Goal: Task Accomplishment & Management: Use online tool/utility

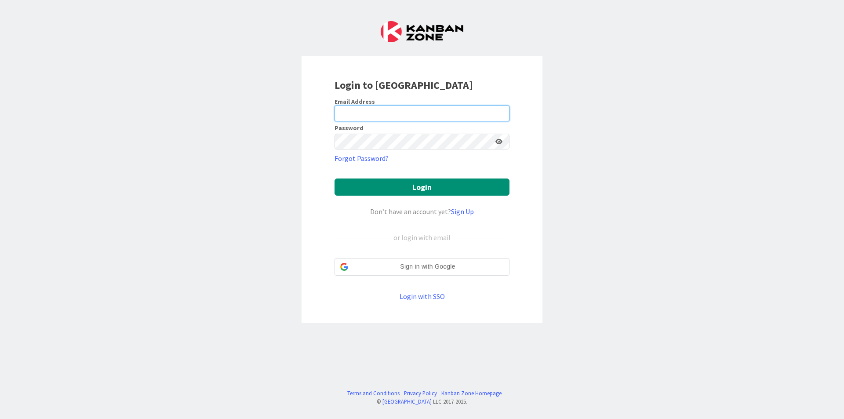
drag, startPoint x: 471, startPoint y: 112, endPoint x: 429, endPoint y: 121, distance: 43.2
click at [471, 112] on input "email" at bounding box center [421, 113] width 175 height 16
type input "[EMAIL_ADDRESS][DOMAIN_NAME]"
click at [334, 178] on button "Login" at bounding box center [421, 186] width 175 height 17
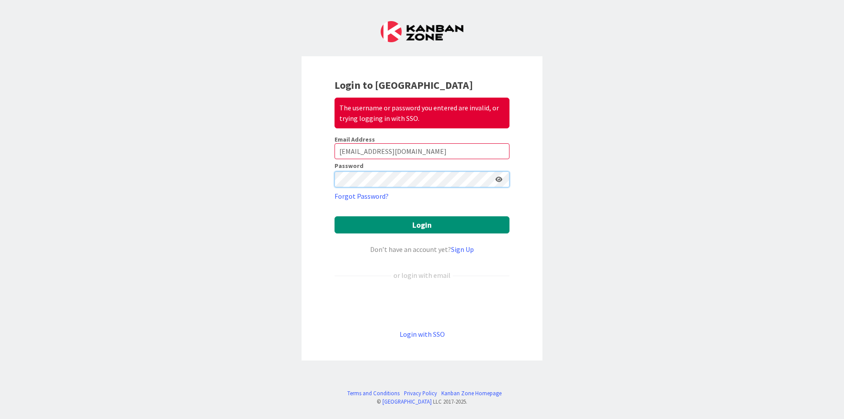
click at [290, 187] on div "Login to Kanban Zone The username or password you entered are invalid, or tryin…" at bounding box center [422, 209] width 844 height 419
click at [334, 216] on button "Login" at bounding box center [421, 224] width 175 height 17
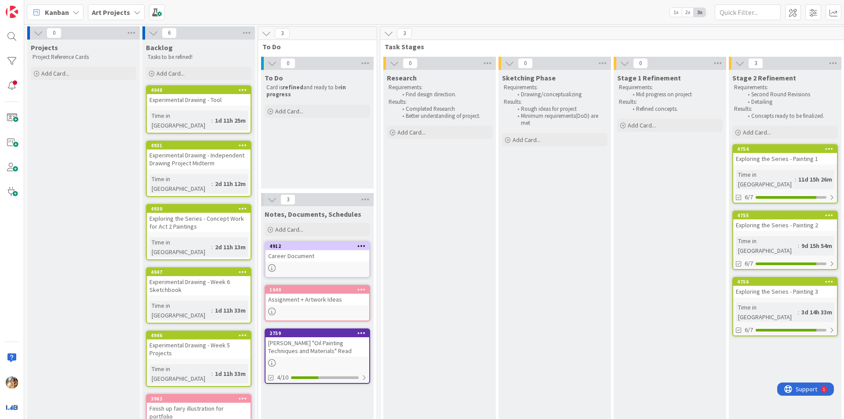
click at [245, 268] on icon at bounding box center [243, 271] width 8 height 6
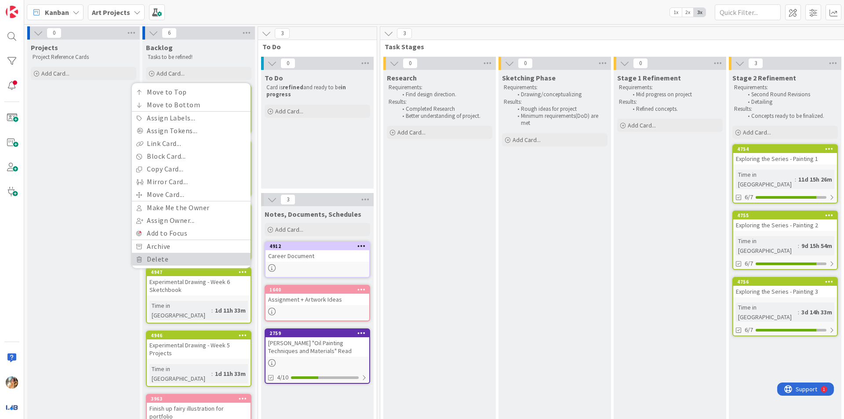
click at [200, 253] on link "Delete" at bounding box center [191, 259] width 119 height 13
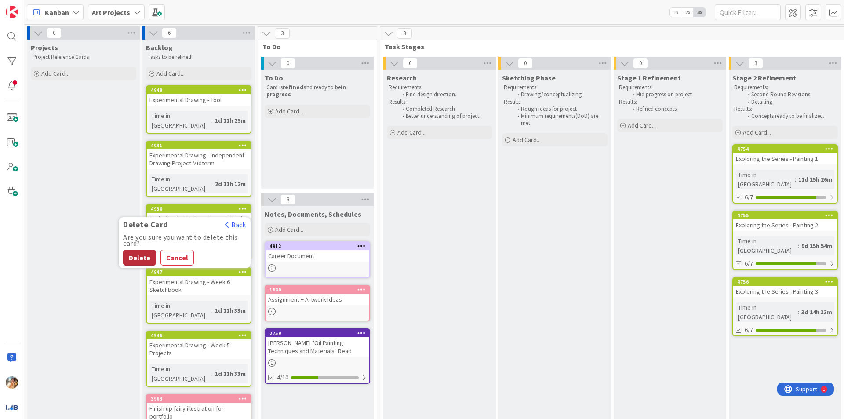
click at [140, 250] on button "Delete" at bounding box center [139, 258] width 33 height 16
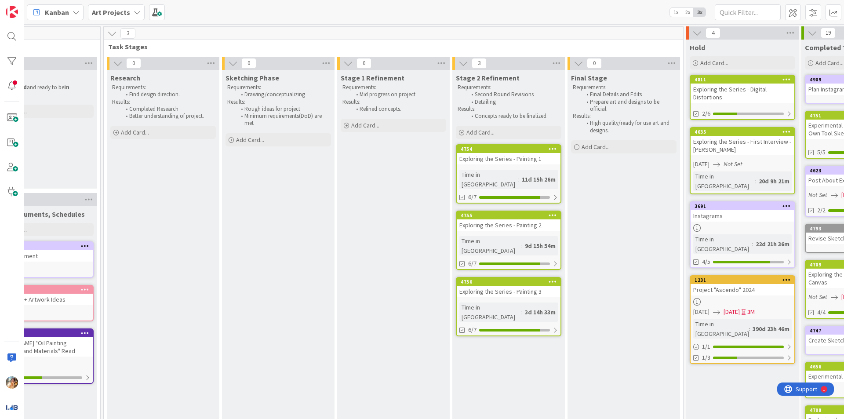
scroll to position [0, 283]
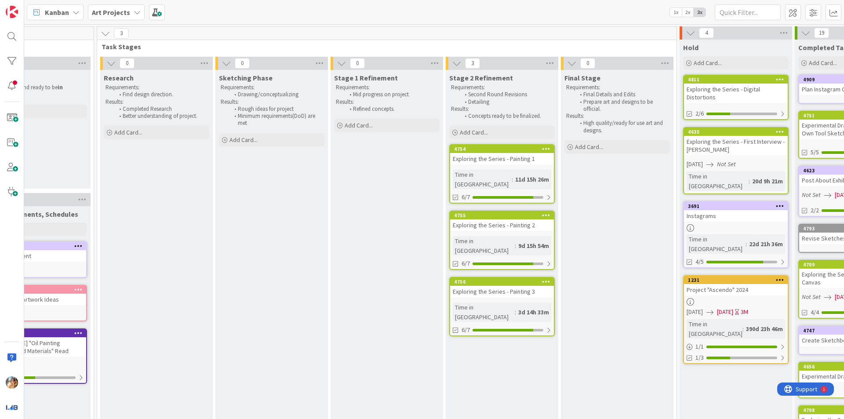
click at [525, 174] on div "11d 15h 26m" at bounding box center [532, 179] width 38 height 10
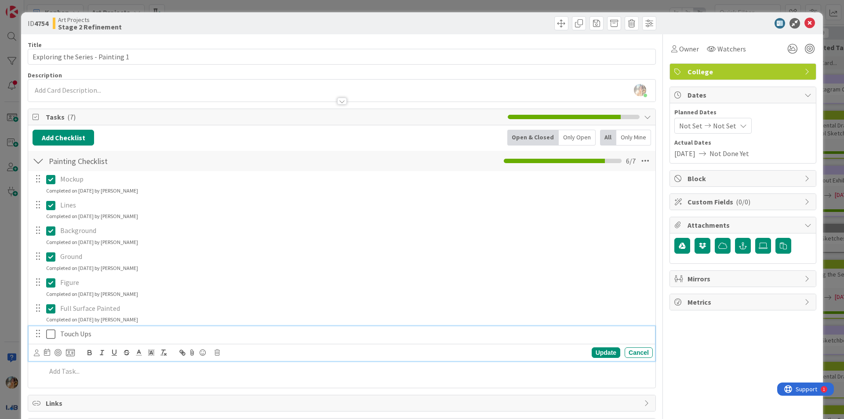
click at [128, 337] on p "Touch Ups" at bounding box center [354, 334] width 589 height 10
click at [213, 351] on div "Update Cancel" at bounding box center [343, 352] width 619 height 12
click at [216, 352] on icon at bounding box center [216, 352] width 5 height 6
click at [246, 394] on div "Delete" at bounding box center [239, 390] width 33 height 16
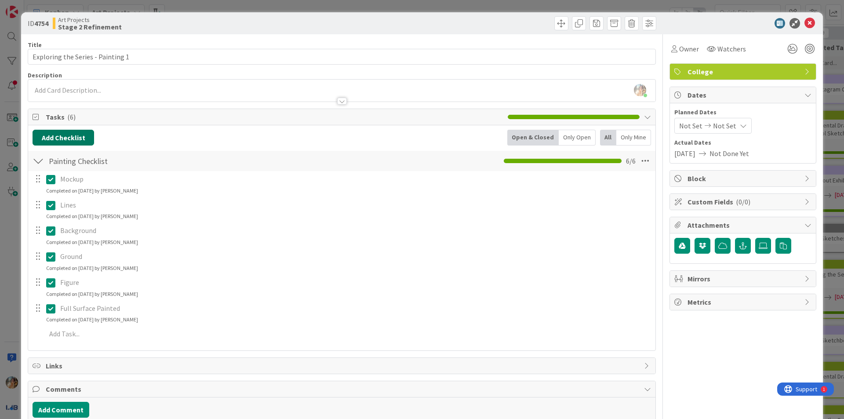
click at [55, 134] on button "Add Checklist" at bounding box center [64, 138] width 62 height 16
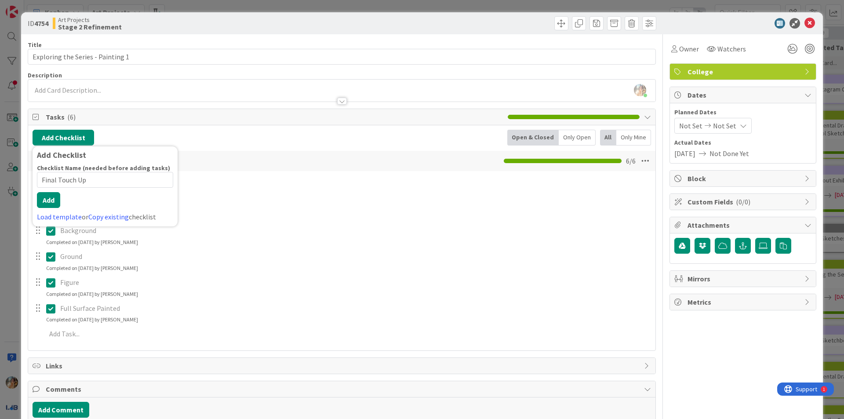
type input "Final Touch Ups"
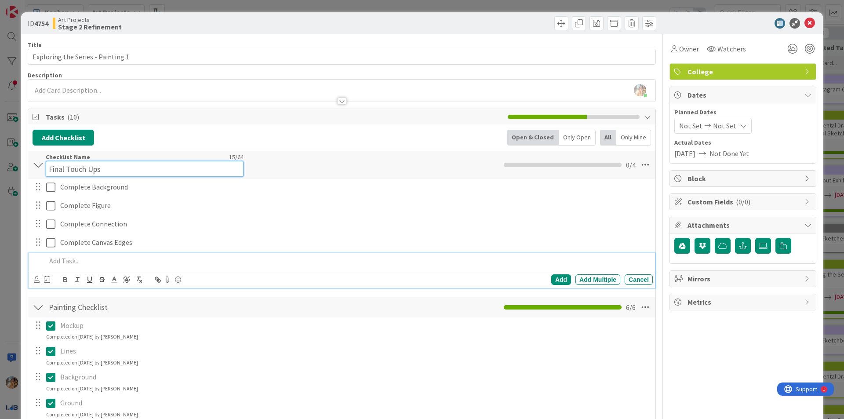
click at [81, 159] on div "Checklist Name 15 / 64 Final Touch Ups" at bounding box center [145, 165] width 198 height 24
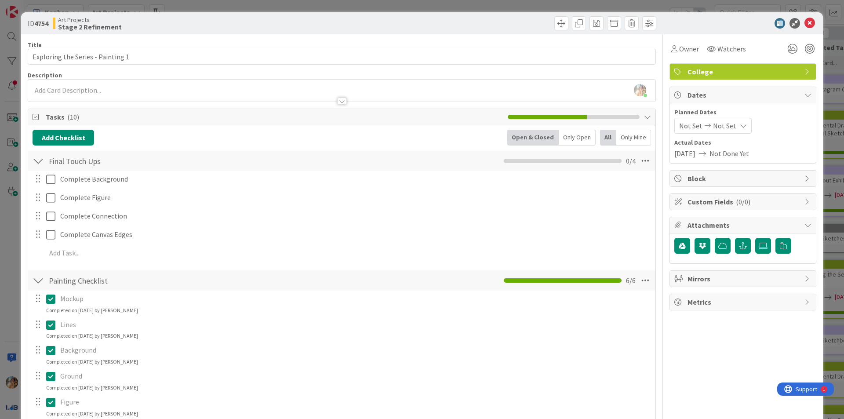
click at [435, 148] on div "Add Checklist Back Open & Closed Only Open All Only Mine Final Touch Ups Checkl…" at bounding box center [342, 298] width 618 height 336
click at [641, 161] on icon at bounding box center [645, 161] width 16 height 16
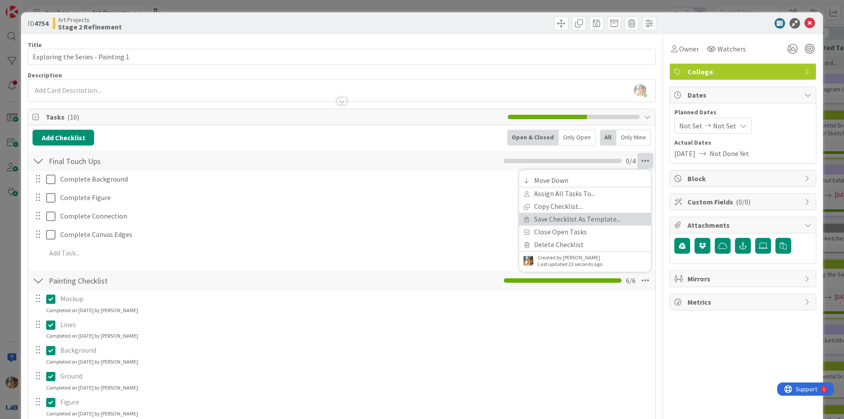
click at [618, 216] on link "Save Checklist As Template..." at bounding box center [585, 219] width 132 height 13
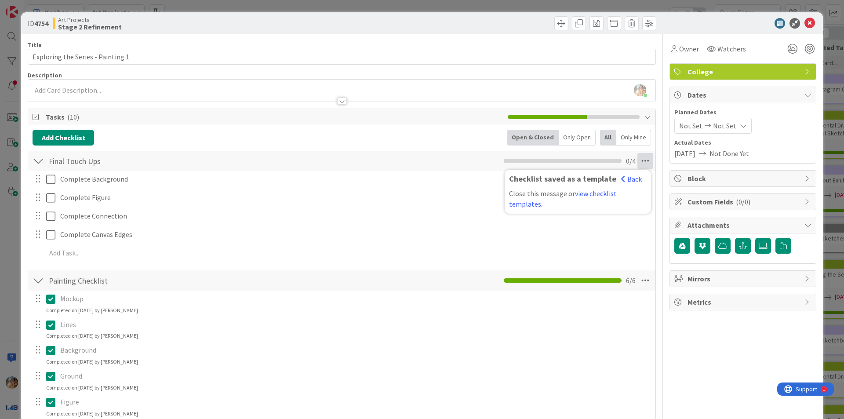
click at [202, 152] on div "Final Touch Ups Checklist Name 15 / 64 Final Touch Ups Checklist saved as a tem…" at bounding box center [341, 161] width 627 height 20
click at [637, 165] on icon at bounding box center [645, 161] width 16 height 16
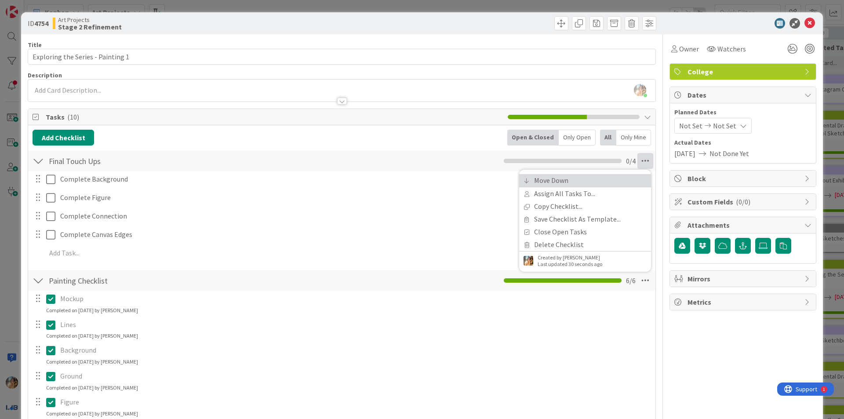
click at [579, 181] on link "Move Down" at bounding box center [585, 180] width 132 height 13
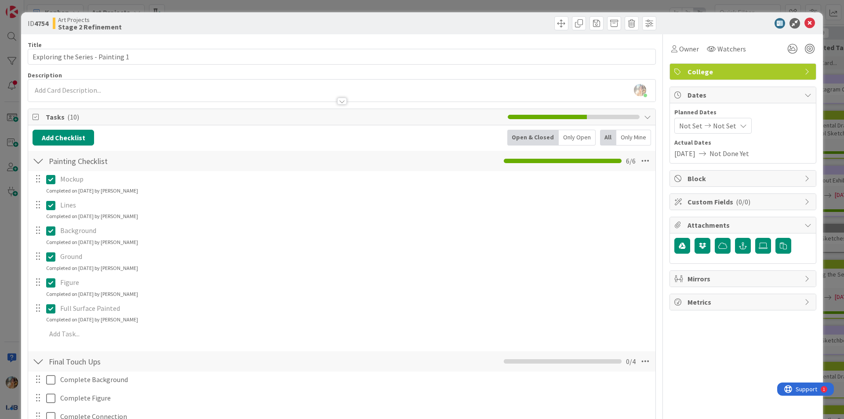
scroll to position [165, 0]
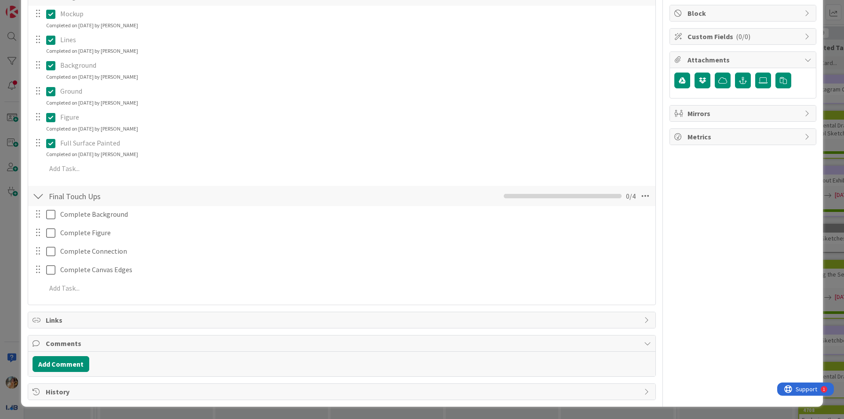
click at [0, 210] on div "ID 4754 Art Projects Stage 2 Refinement Title 33 / 128 Exploring the Series - P…" at bounding box center [422, 209] width 844 height 419
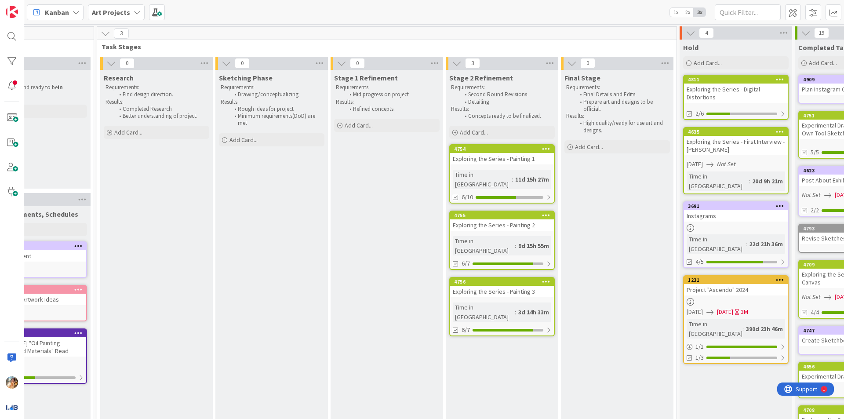
click at [546, 221] on div "4755 Exploring the Series - Painting 2 Time in [GEOGRAPHIC_DATA] : 9d 15h 55m 6…" at bounding box center [501, 239] width 105 height 59
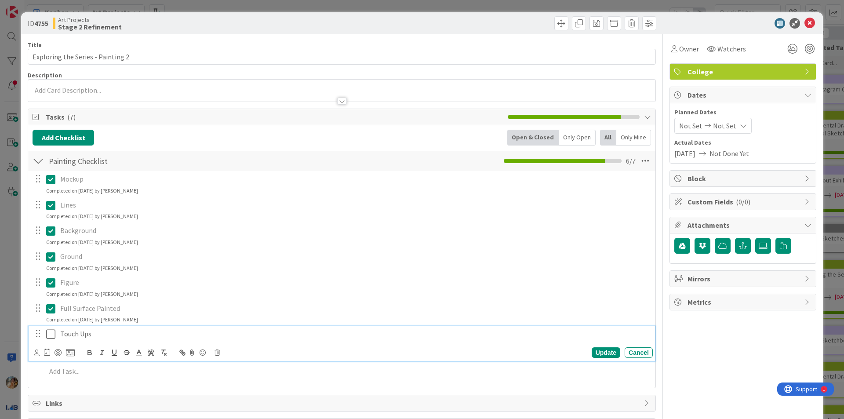
click at [155, 339] on p "Touch Ups" at bounding box center [354, 334] width 589 height 10
click at [217, 354] on icon at bounding box center [216, 352] width 5 height 6
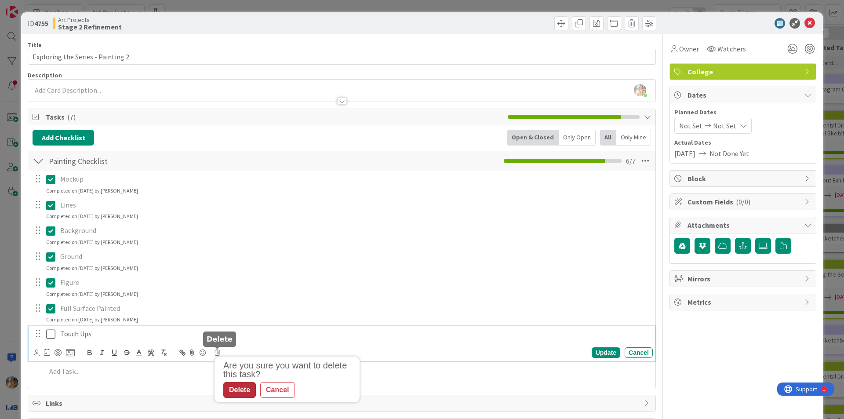
click at [243, 386] on div "Delete" at bounding box center [239, 390] width 33 height 16
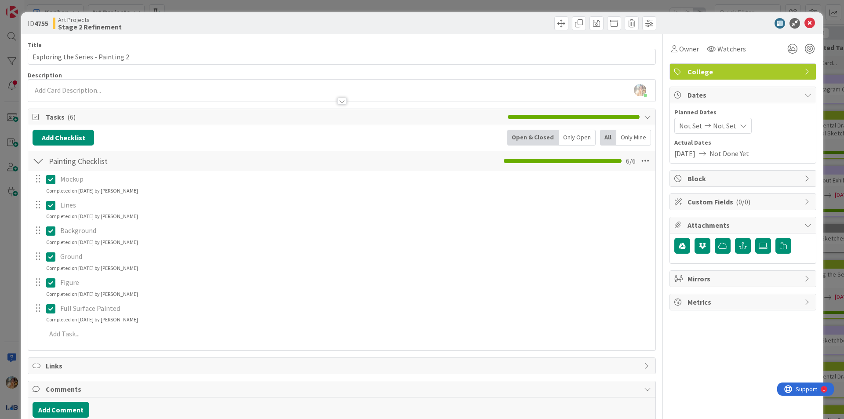
drag, startPoint x: 165, startPoint y: 141, endPoint x: 51, endPoint y: 136, distance: 114.8
click at [165, 141] on div "Add Checklist Open & Closed Only Open All Only Mine" at bounding box center [342, 138] width 618 height 16
click at [70, 136] on button "Add Checklist" at bounding box center [64, 138] width 62 height 16
click at [71, 217] on link "Load template" at bounding box center [59, 216] width 45 height 9
click at [69, 171] on div "Final Touch Ups" at bounding box center [105, 173] width 145 height 16
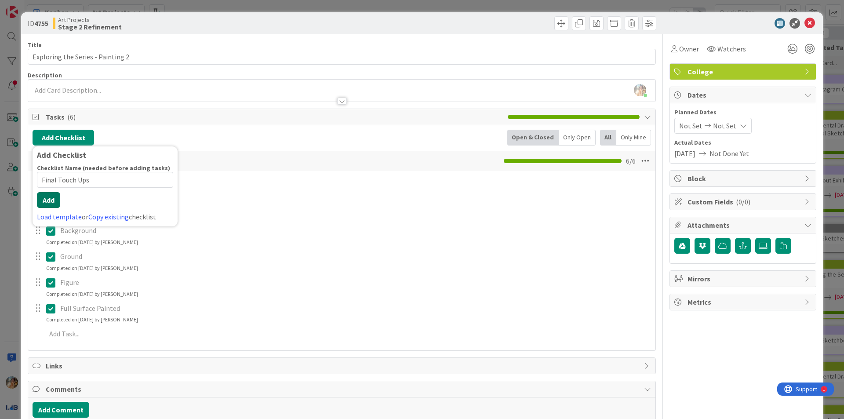
click at [53, 206] on button "Add" at bounding box center [48, 200] width 23 height 16
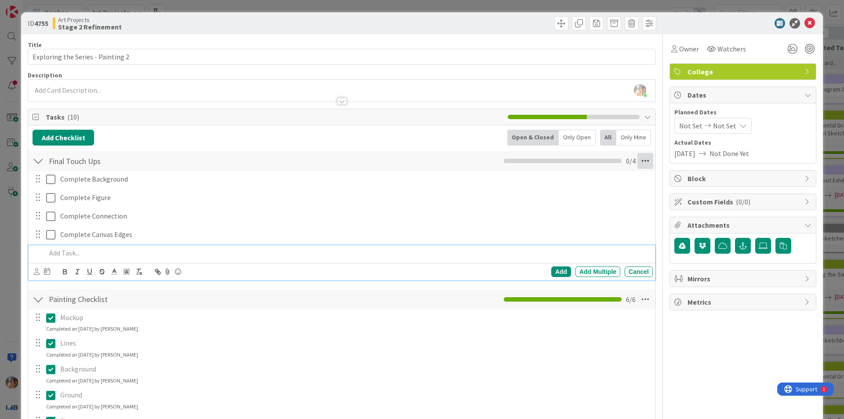
click at [638, 160] on icon at bounding box center [645, 161] width 16 height 16
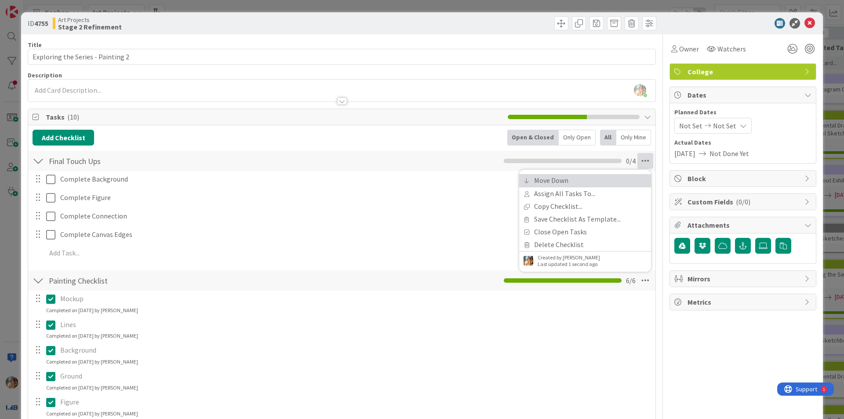
click at [561, 181] on link "Move Down" at bounding box center [585, 180] width 132 height 13
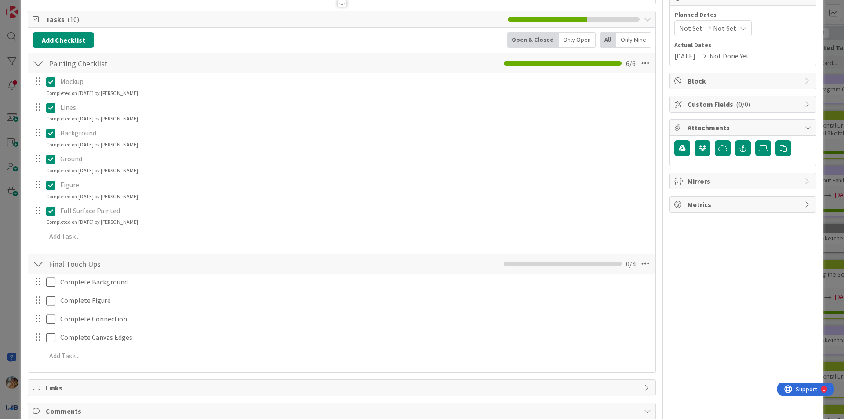
scroll to position [33, 0]
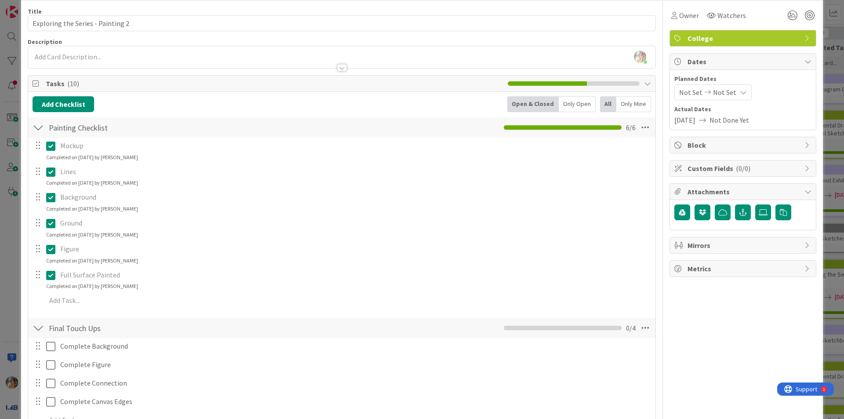
click at [0, 275] on div "ID 4755 Art Projects Stage 2 Refinement Title 33 / 128 Exploring the Series - P…" at bounding box center [422, 209] width 844 height 419
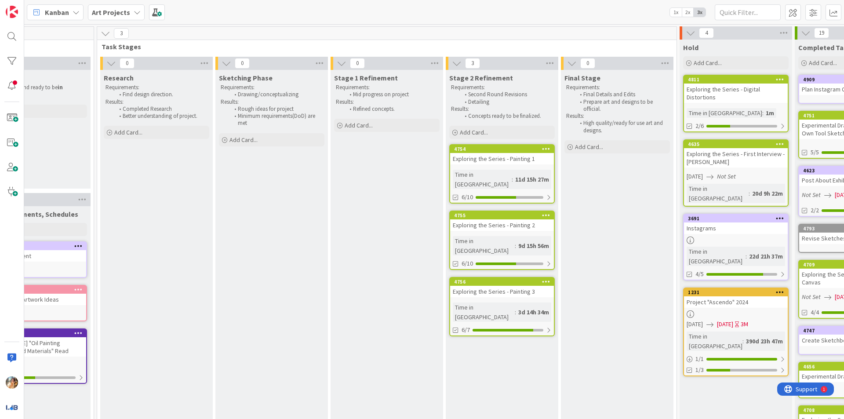
click at [539, 286] on div "Exploring the Series - Painting 3" at bounding box center [502, 291] width 104 height 11
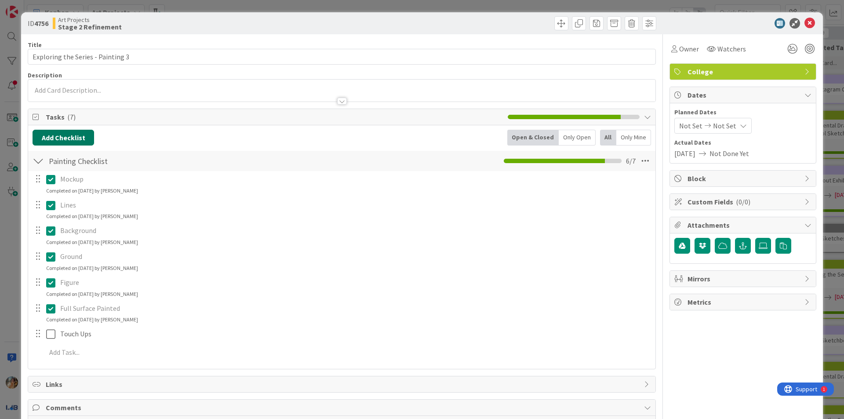
click at [72, 133] on button "Add Checklist" at bounding box center [64, 138] width 62 height 16
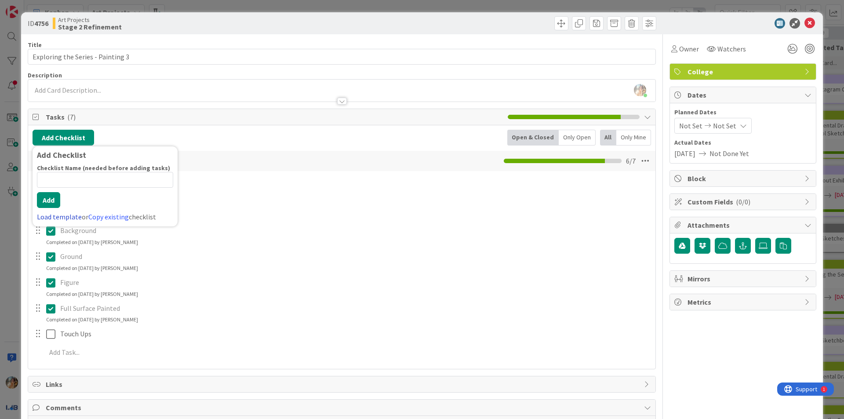
click at [71, 217] on link "Load template" at bounding box center [59, 216] width 45 height 9
click at [106, 173] on div "Final Touch Ups" at bounding box center [105, 173] width 145 height 16
click at [54, 200] on button "Add" at bounding box center [48, 200] width 23 height 16
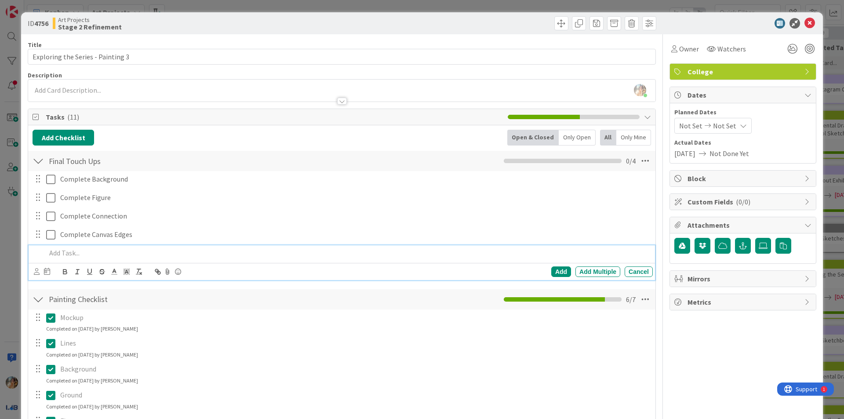
click at [418, 147] on div "Add Checklist Back Open & Closed Only Open All Only Mine Final Touch Ups Checkl…" at bounding box center [342, 316] width 618 height 373
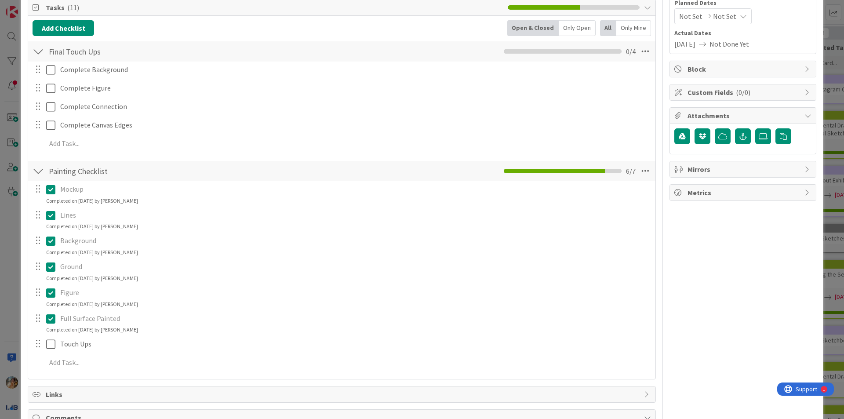
scroll to position [184, 0]
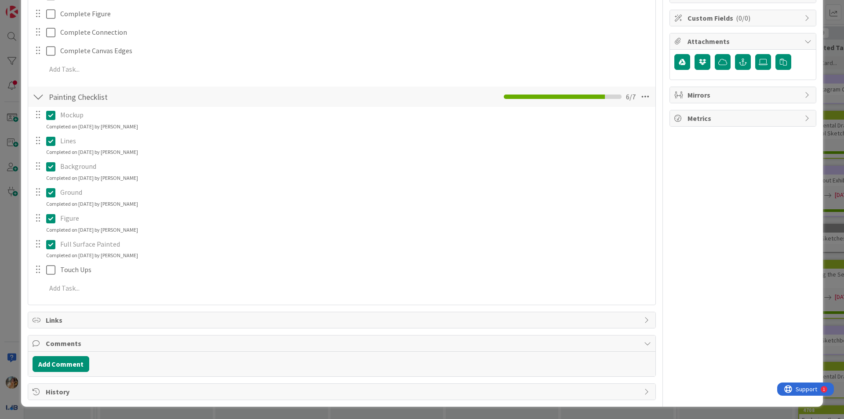
click at [304, 278] on div "Mockup Update Cancel Completed on [DATE] by [PERSON_NAME] Lines Update Cancel C…" at bounding box center [342, 203] width 618 height 192
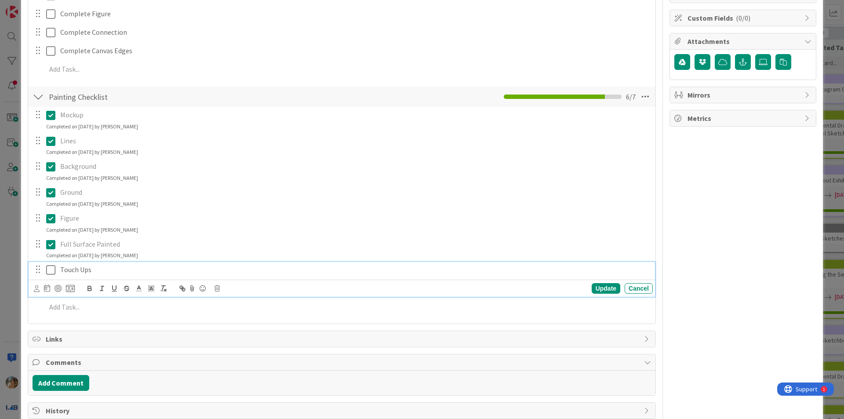
click at [309, 264] on div "Touch Ups" at bounding box center [355, 269] width 596 height 15
click at [215, 287] on icon at bounding box center [216, 288] width 5 height 6
click at [232, 322] on div "Delete" at bounding box center [239, 326] width 33 height 16
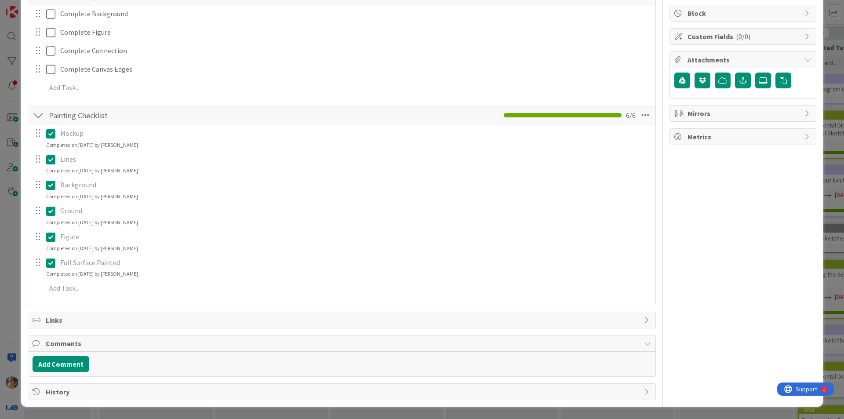
scroll to position [0, 0]
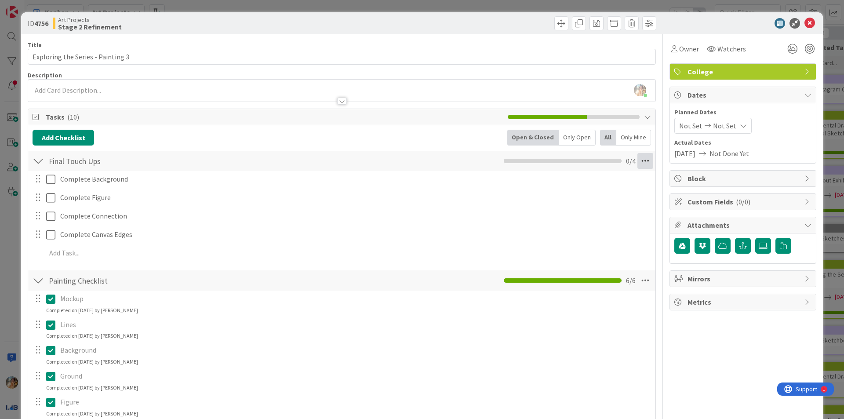
click at [646, 159] on icon at bounding box center [645, 161] width 16 height 16
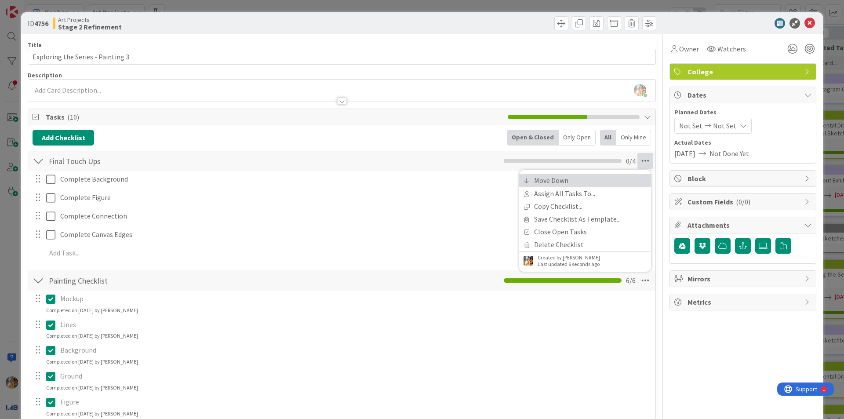
click at [576, 181] on link "Move Down" at bounding box center [585, 180] width 132 height 13
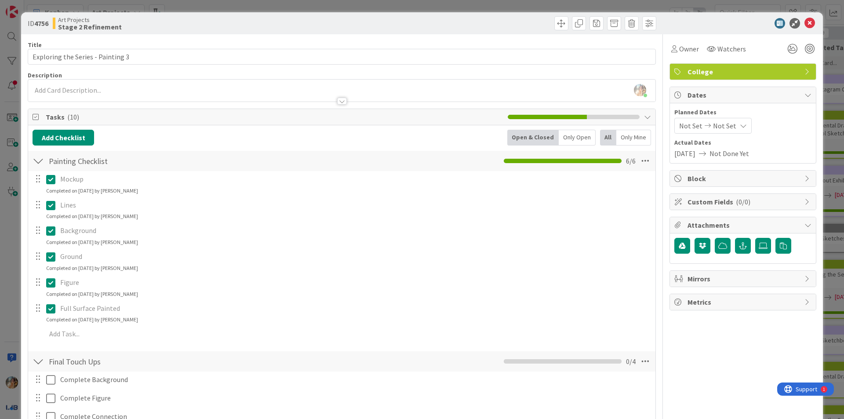
click at [0, 228] on div "ID 4756 Art Projects Stage 2 Refinement Title 33 / 128 Exploring the Series - P…" at bounding box center [422, 209] width 844 height 419
